Goal: Task Accomplishment & Management: Use online tool/utility

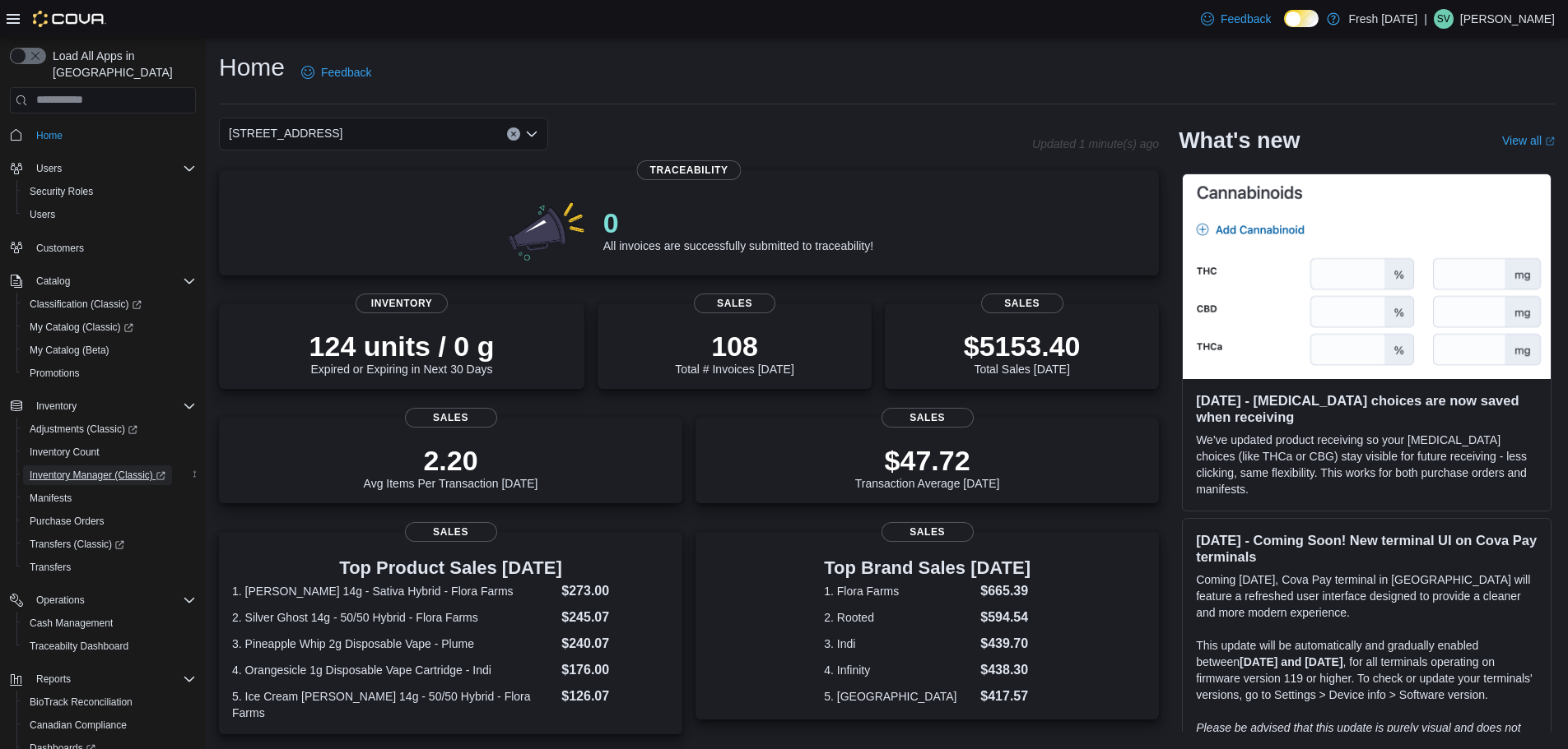
click at [95, 469] on span "Inventory Manager (Classic)" at bounding box center [98, 476] width 136 height 13
click at [62, 367] on span "Promotions" at bounding box center [55, 374] width 50 height 13
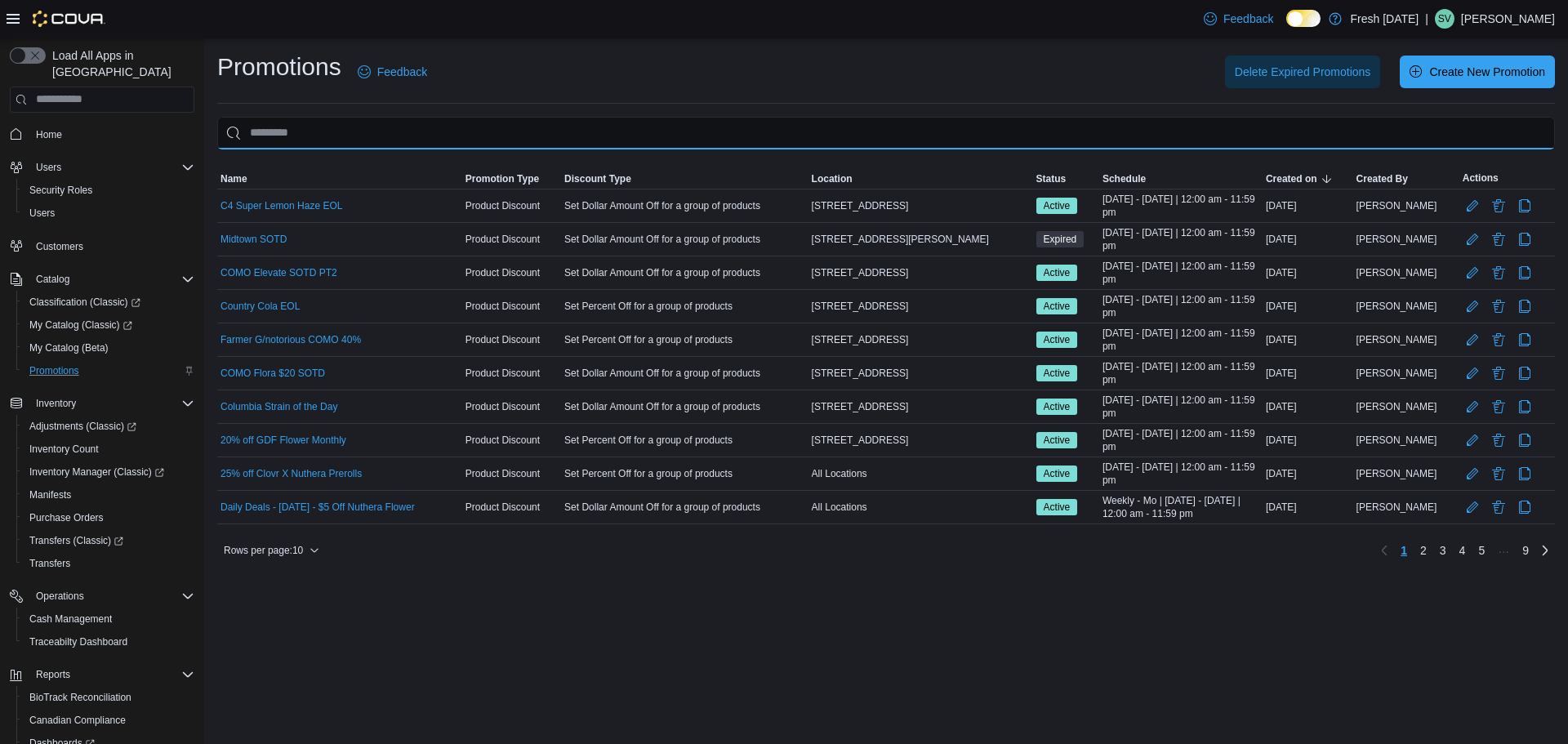
click at [366, 140] on input "This is a search bar. As you type, the results lower in the page will automatic…" at bounding box center [885, 133] width 1338 height 32
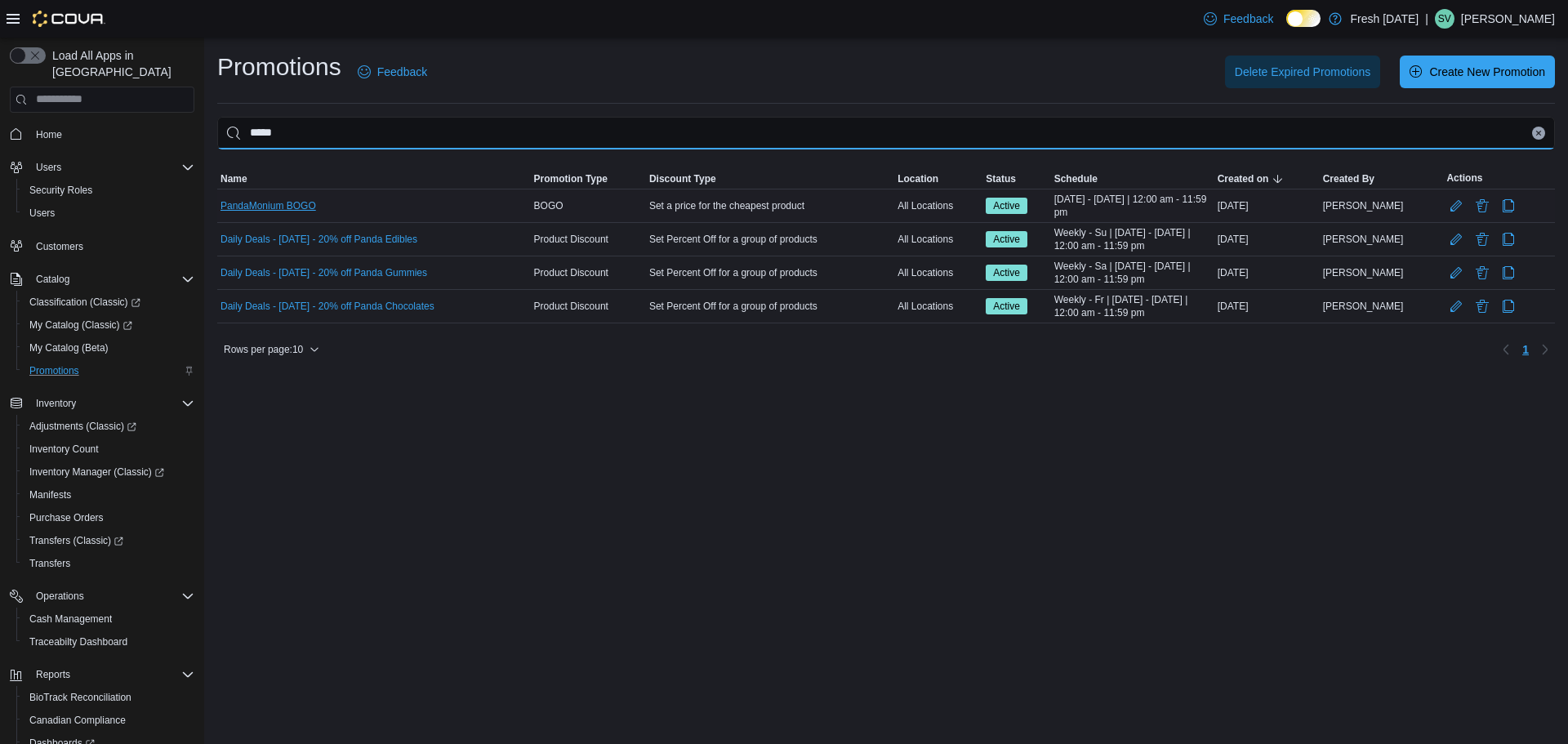
type input "*****"
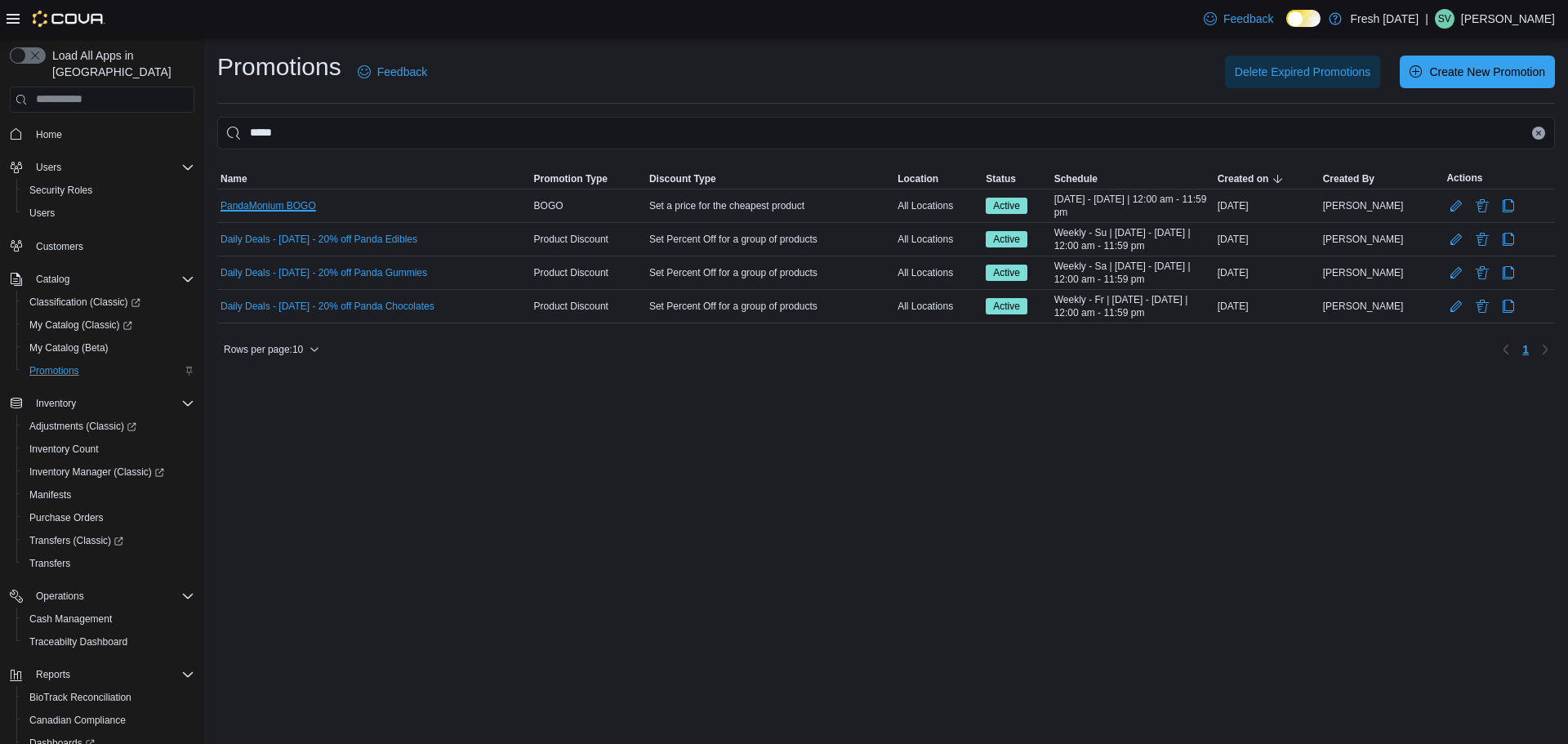
click at [248, 204] on link "PandaMonium BOGO" at bounding box center [268, 206] width 95 height 13
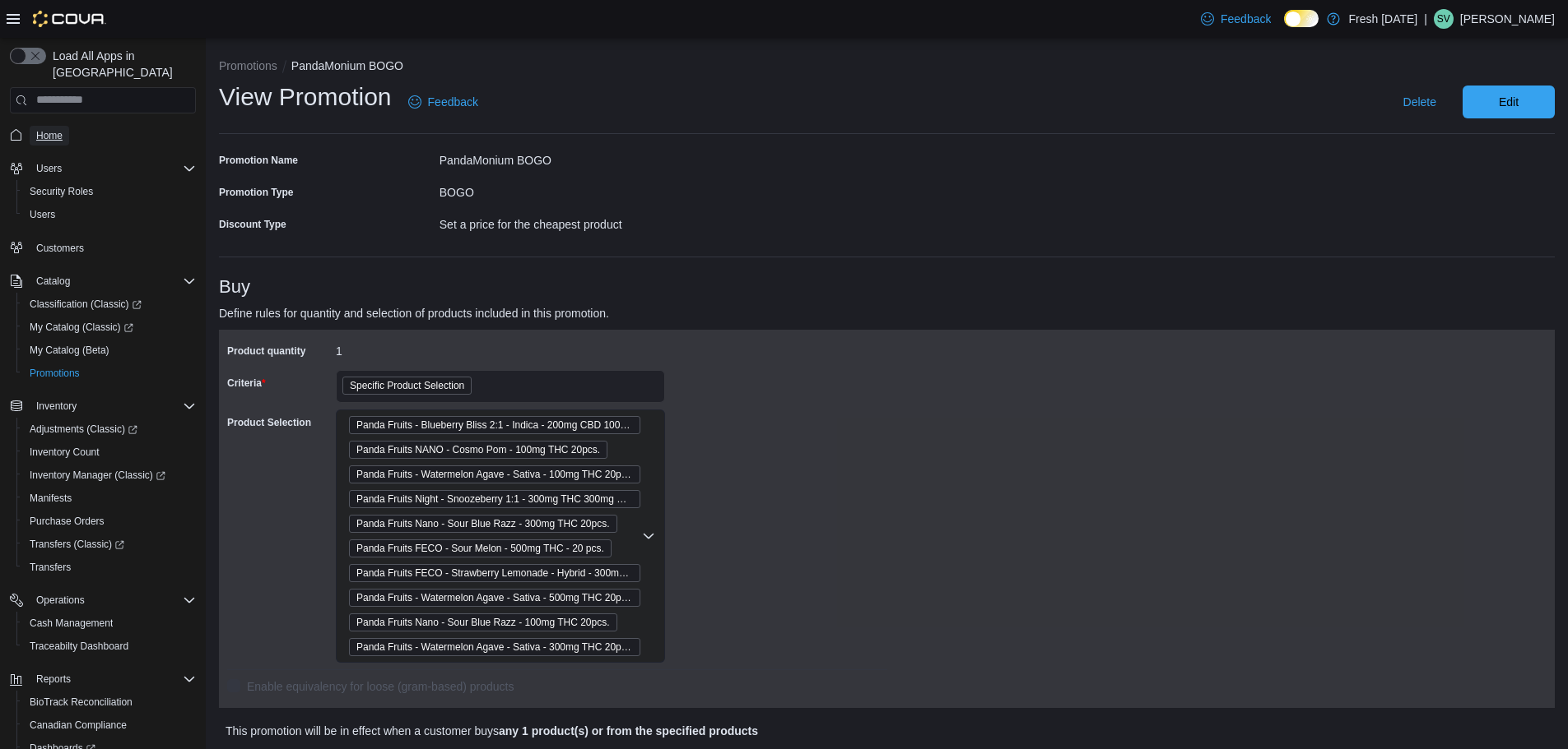
click at [40, 129] on span "Home" at bounding box center [49, 136] width 26 height 13
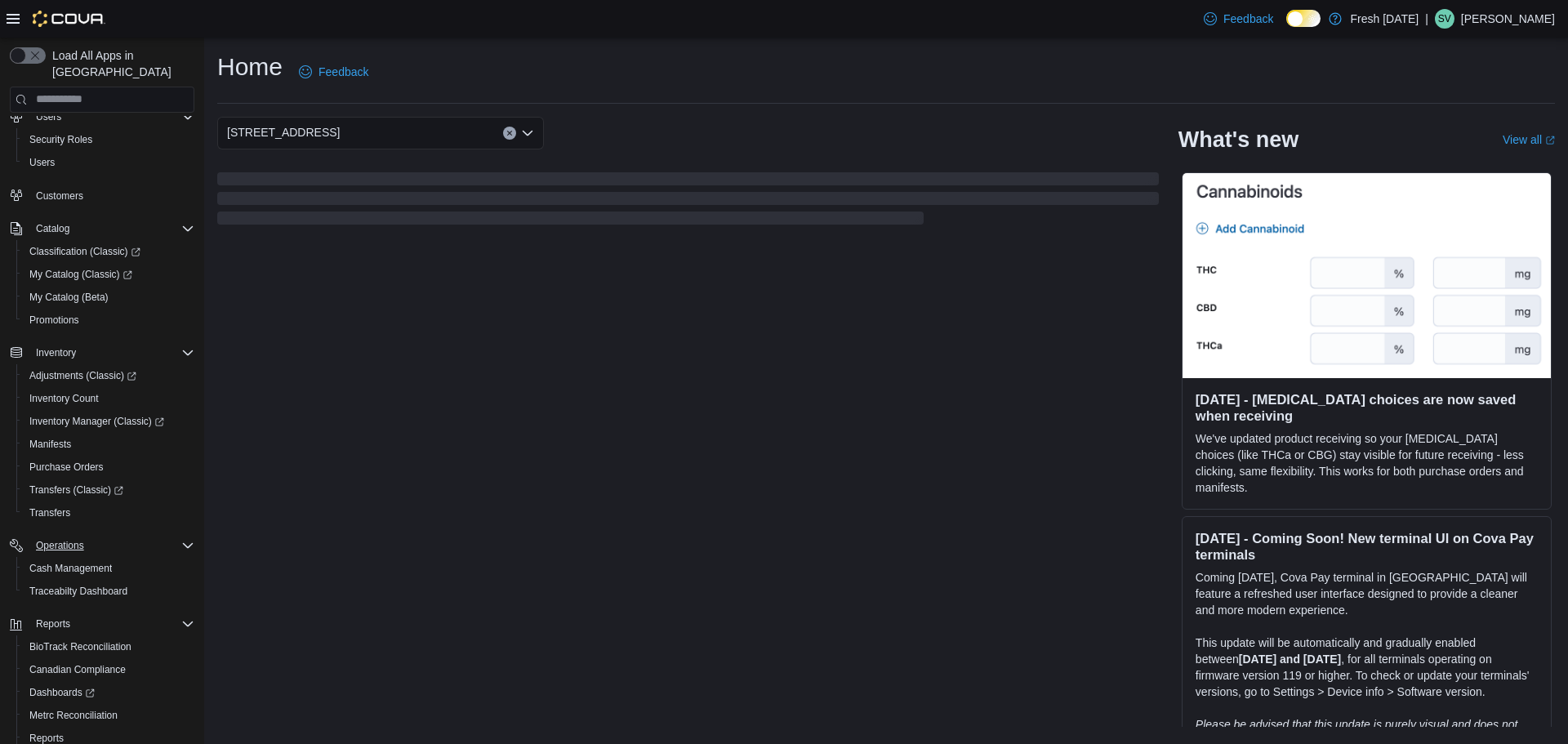
scroll to position [122, 0]
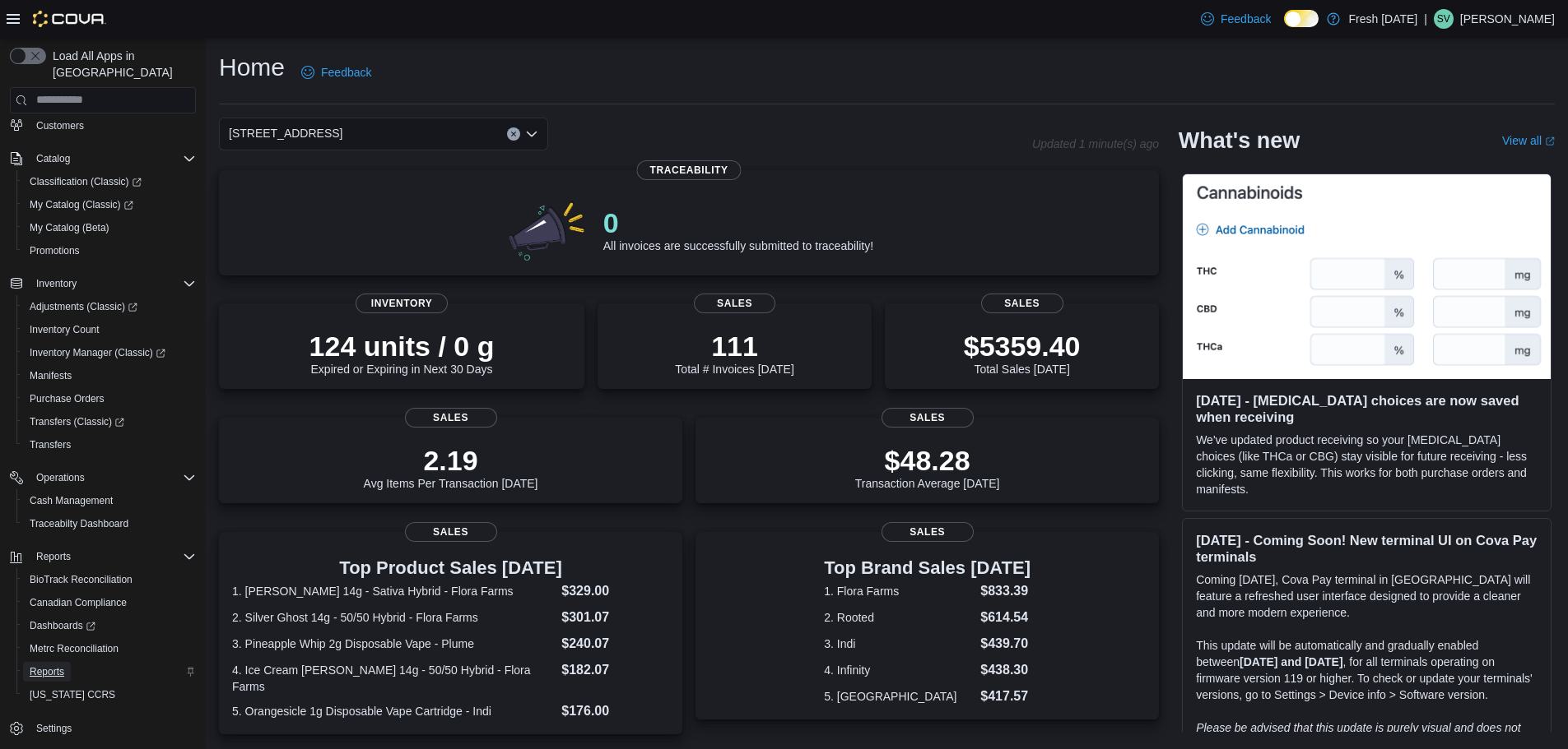
click at [37, 666] on span "Reports" at bounding box center [47, 672] width 35 height 13
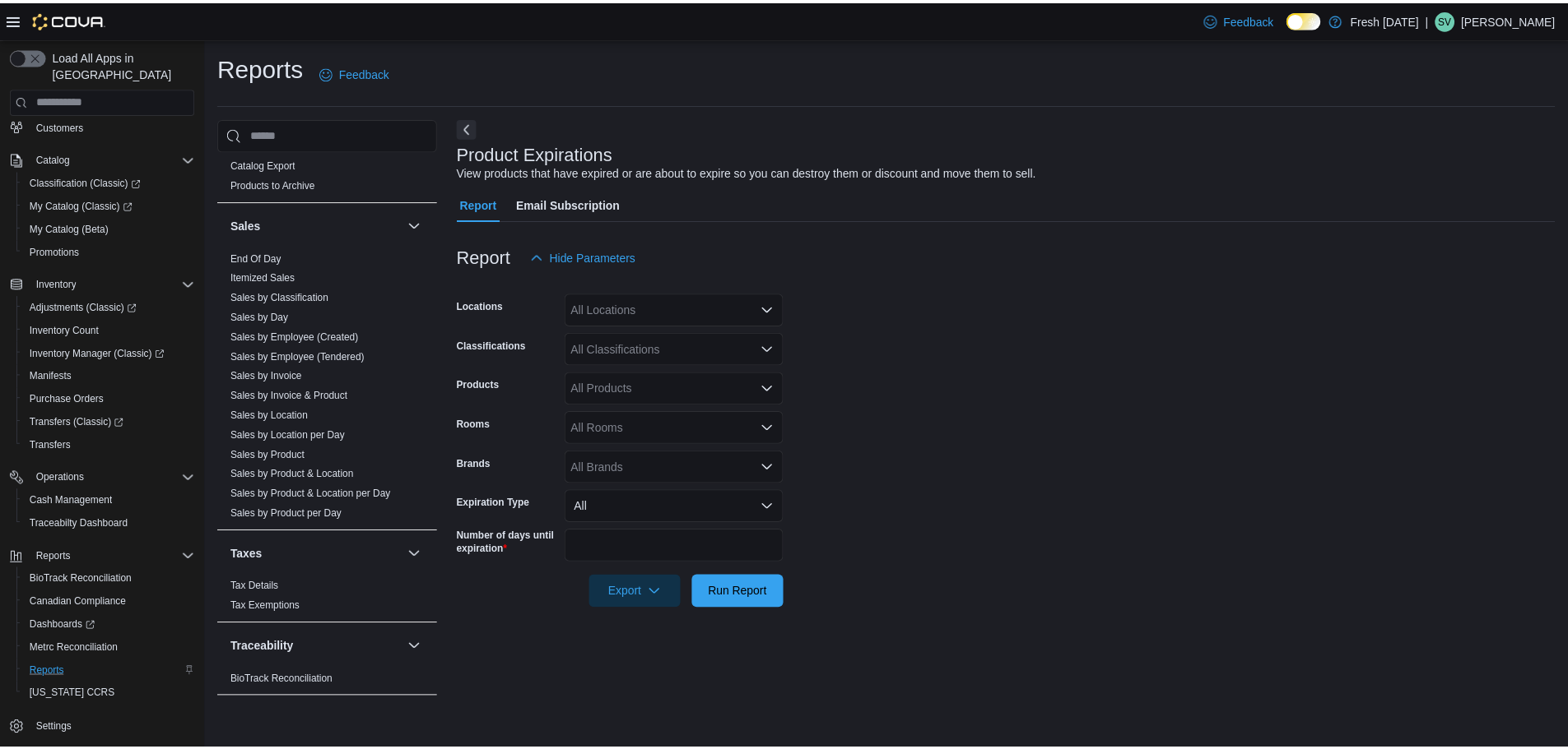
scroll to position [1097, 0]
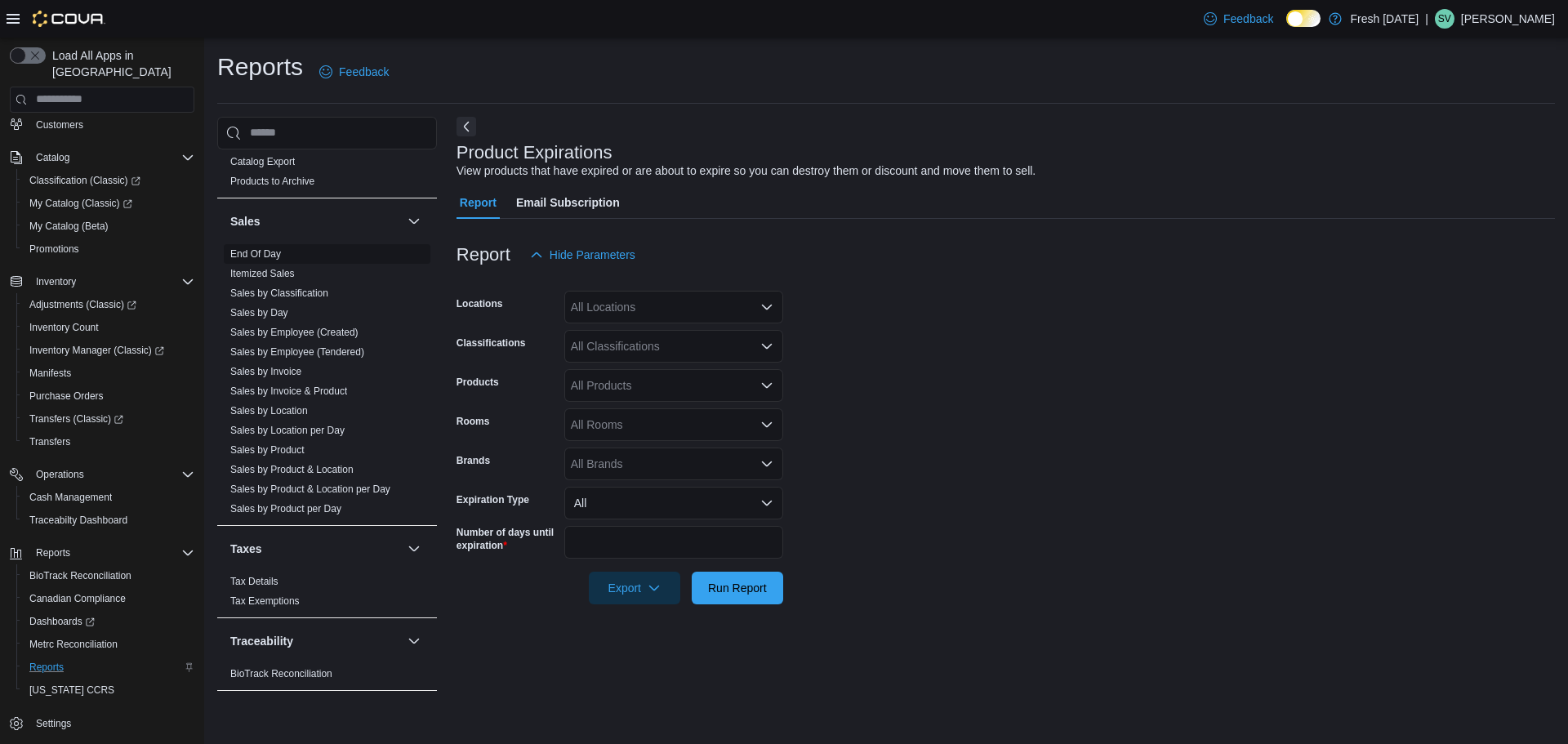
click at [273, 250] on link "End Of Day" at bounding box center [255, 254] width 50 height 11
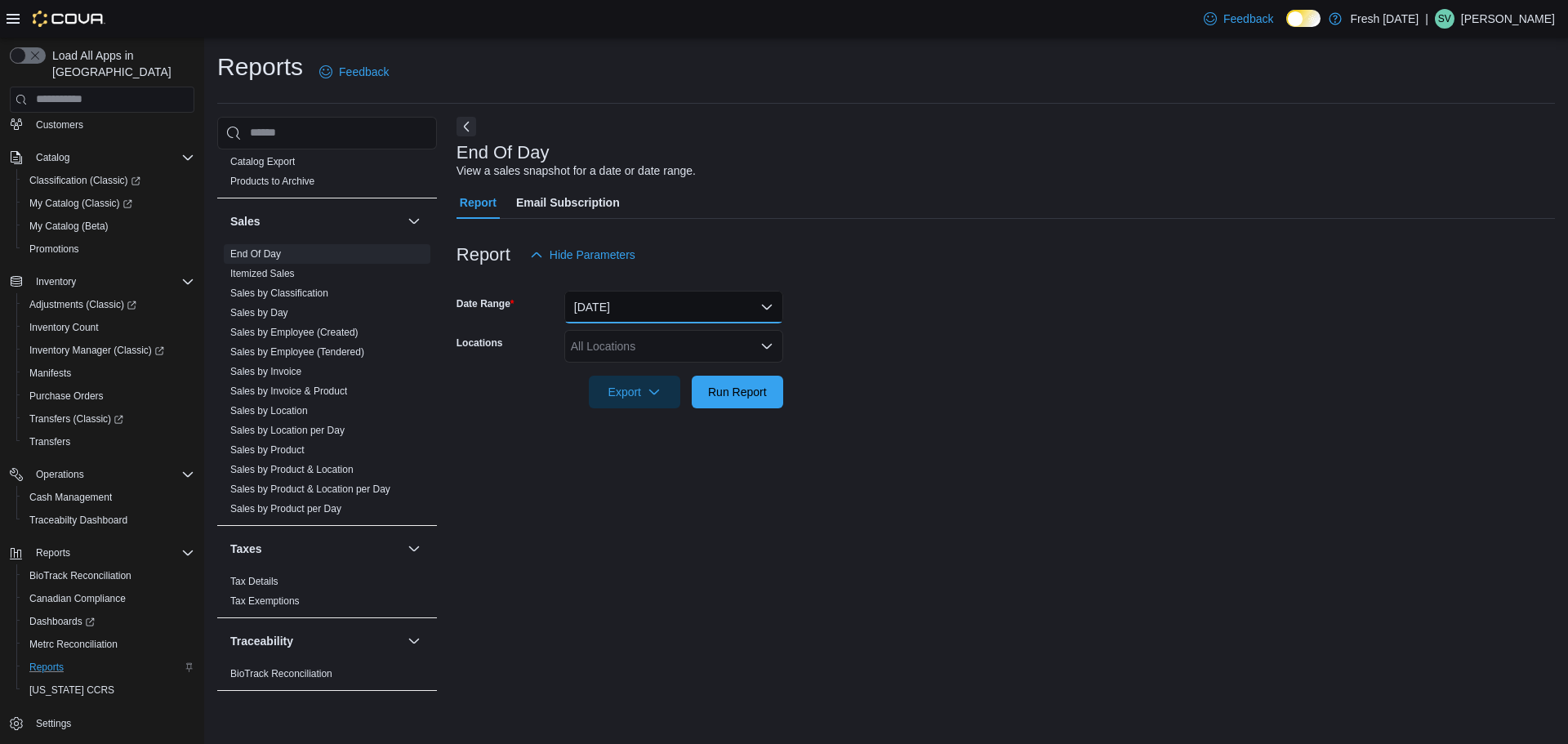
click at [671, 312] on button "[DATE]" at bounding box center [674, 307] width 219 height 32
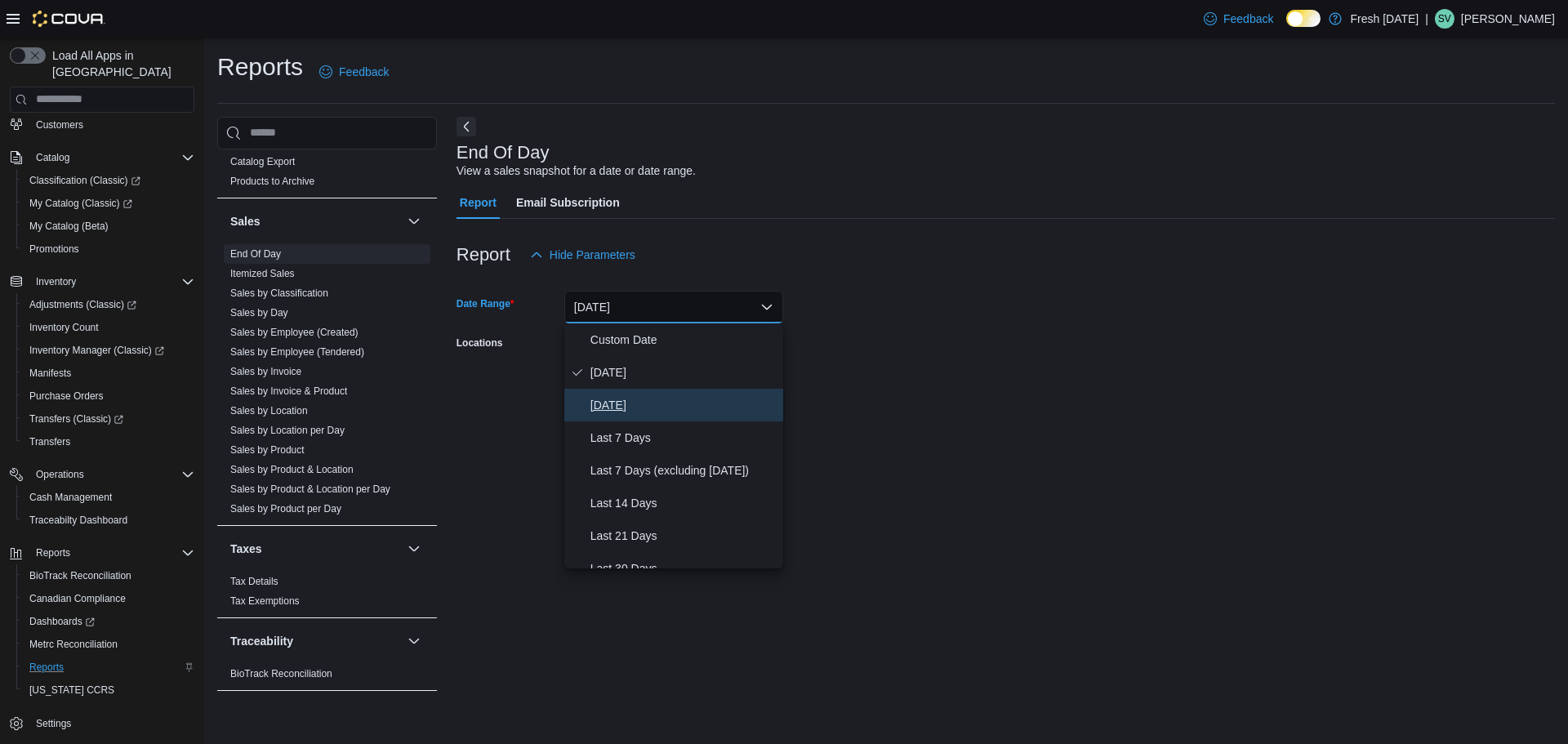
click at [633, 401] on span "[DATE]" at bounding box center [684, 405] width 187 height 20
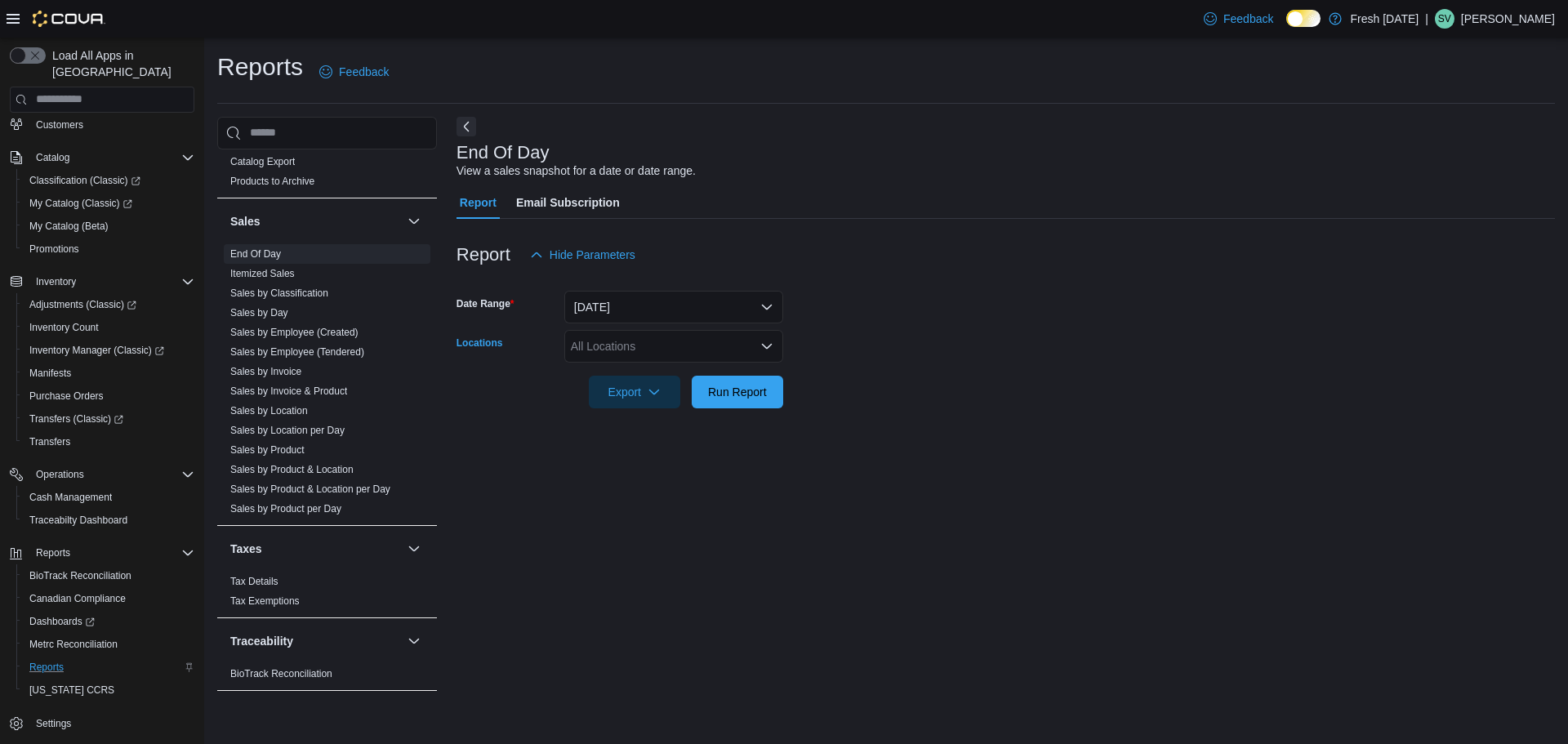
click at [659, 353] on div "All Locations" at bounding box center [674, 346] width 219 height 32
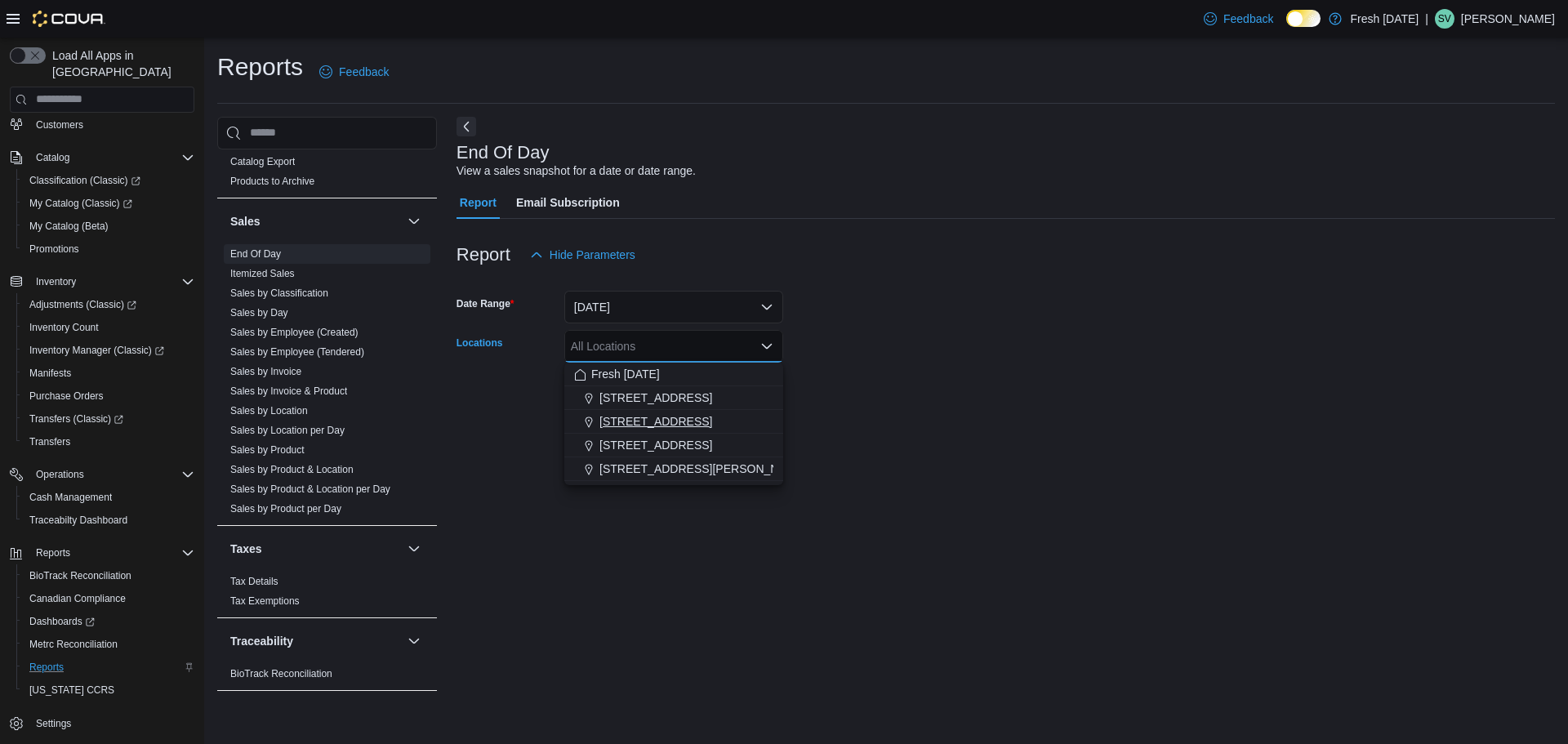
click at [657, 417] on span "[STREET_ADDRESS]" at bounding box center [656, 421] width 112 height 16
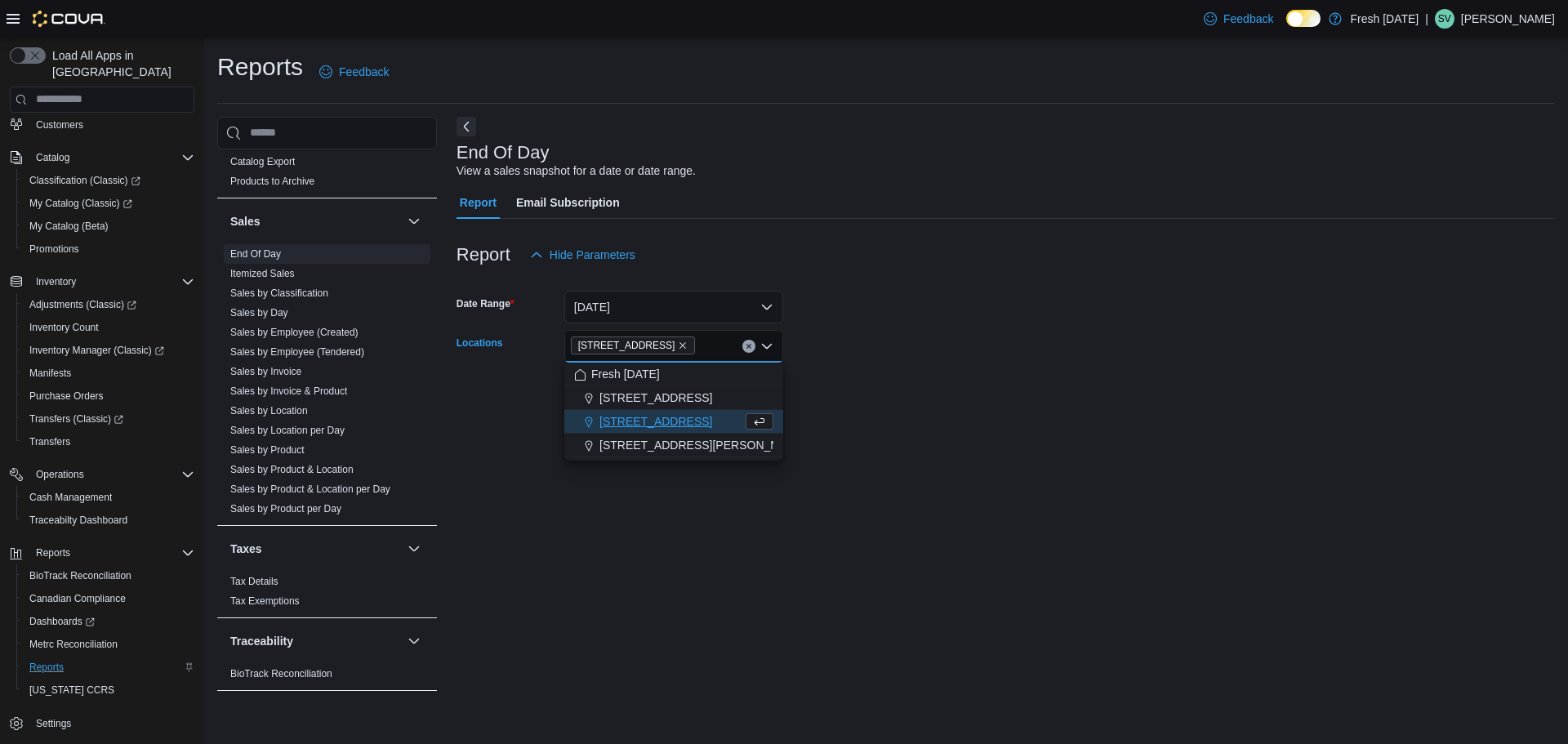
click at [848, 392] on form "Date Range [DATE] Locations [STREET_ADDRESS] Combo box. Selected. [STREET_ADDRE…" at bounding box center [1005, 340] width 1099 height 137
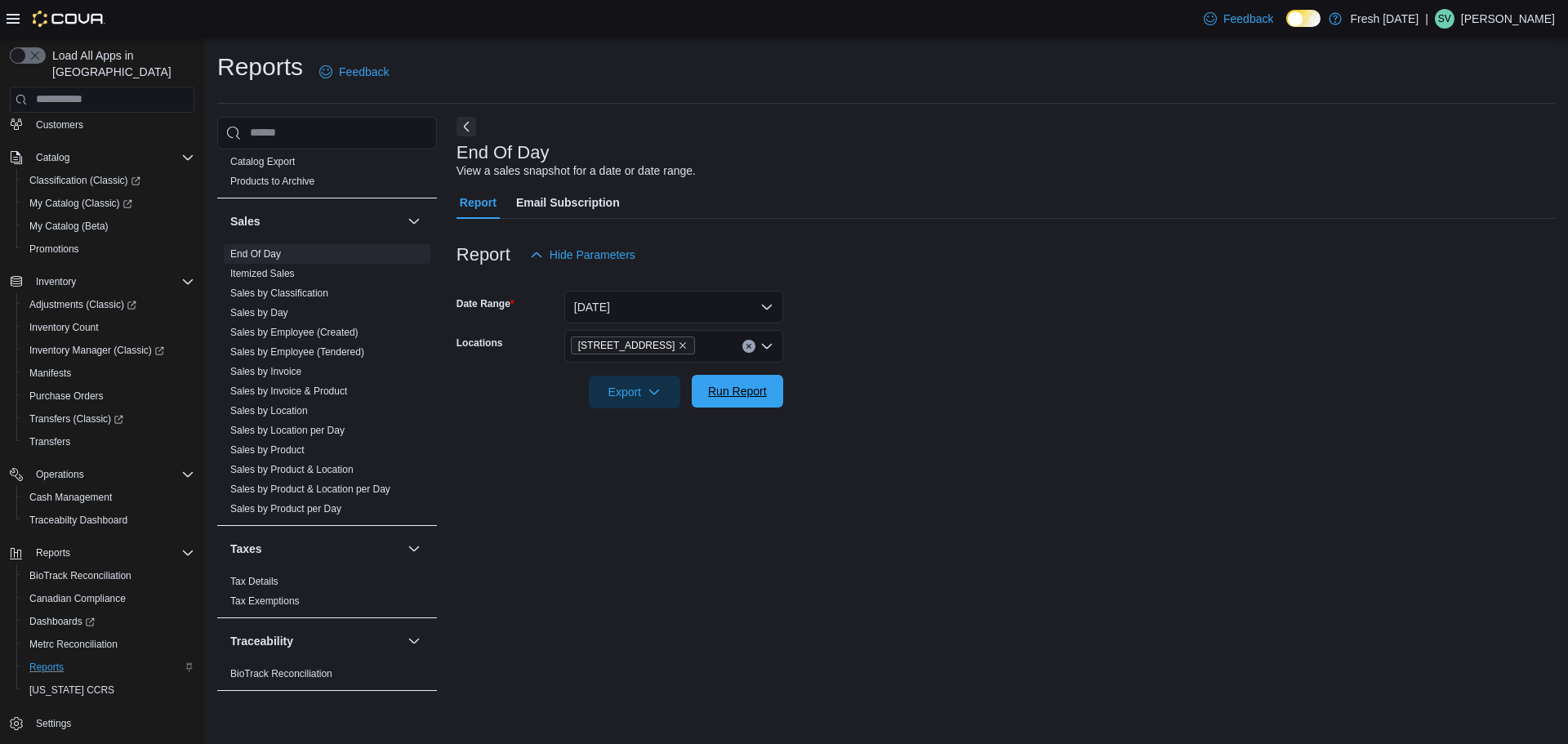
click at [730, 388] on span "Run Report" at bounding box center [738, 391] width 59 height 16
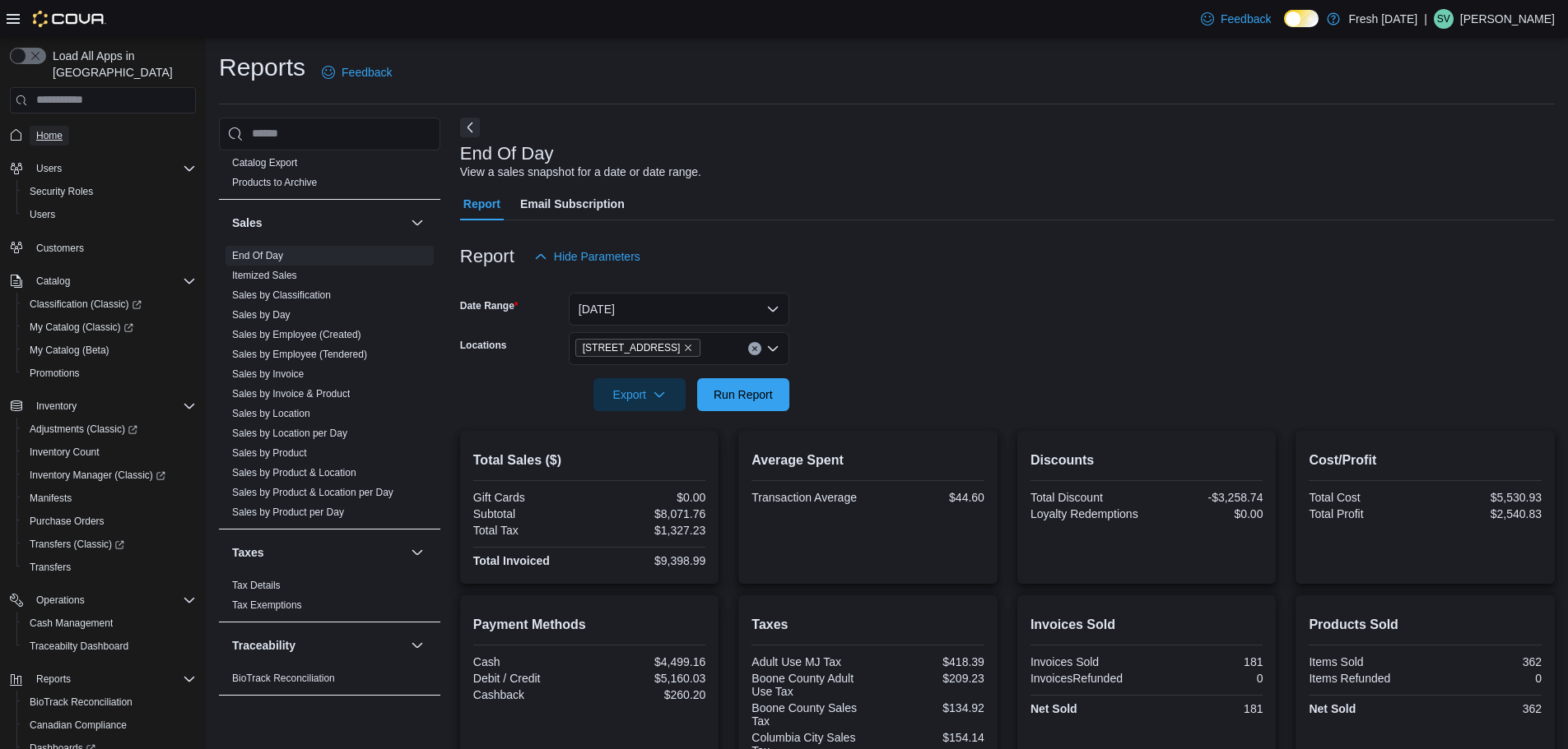
click at [55, 129] on span "Home" at bounding box center [49, 136] width 26 height 13
